Goal: Go to known website: Go to known website

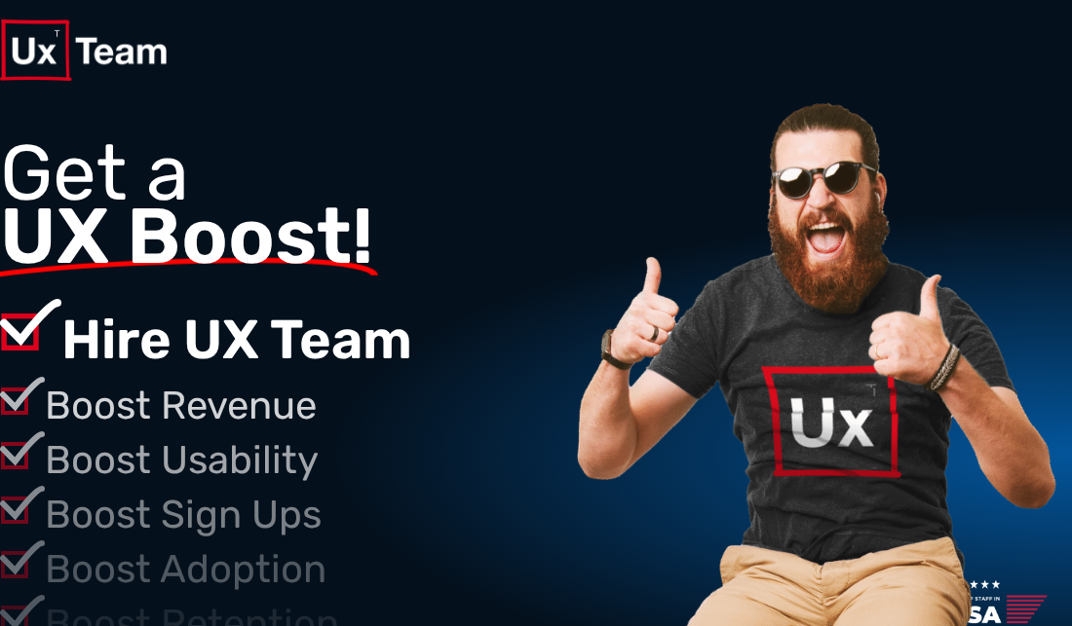
click at [361, 305] on p "Hire UX Team" at bounding box center [314, 340] width 506 height 82
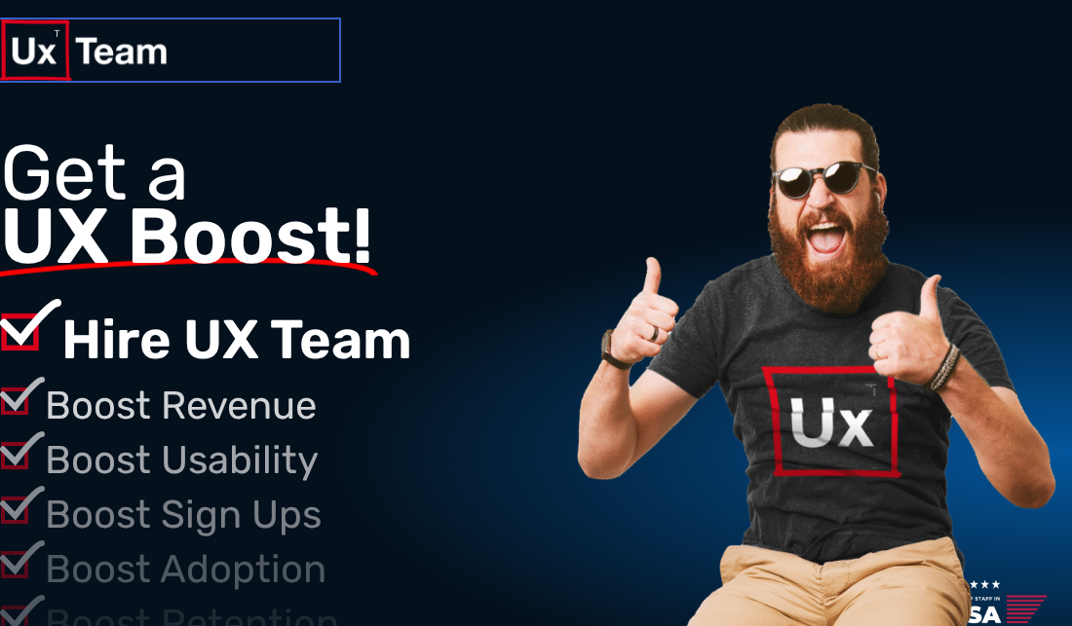
click at [108, 57] on img at bounding box center [83, 49] width 167 height 61
